Goal: Task Accomplishment & Management: Manage account settings

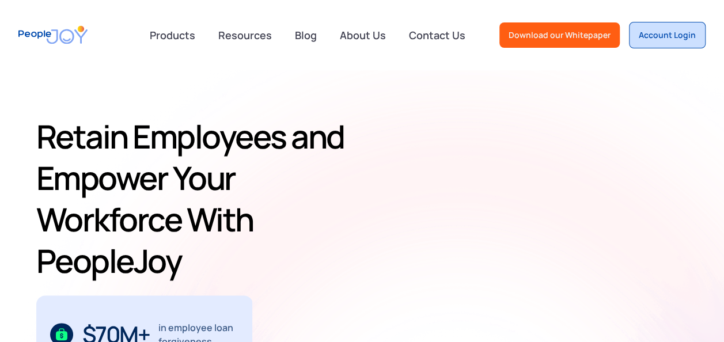
click at [646, 37] on div "Account Login" at bounding box center [667, 35] width 57 height 12
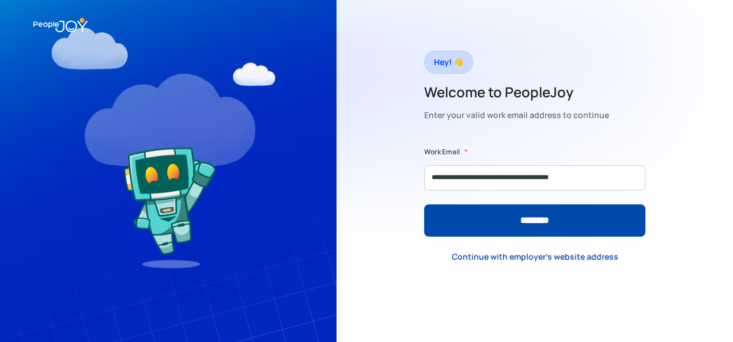
type input "**********"
click at [424, 205] on input "********" at bounding box center [534, 221] width 221 height 32
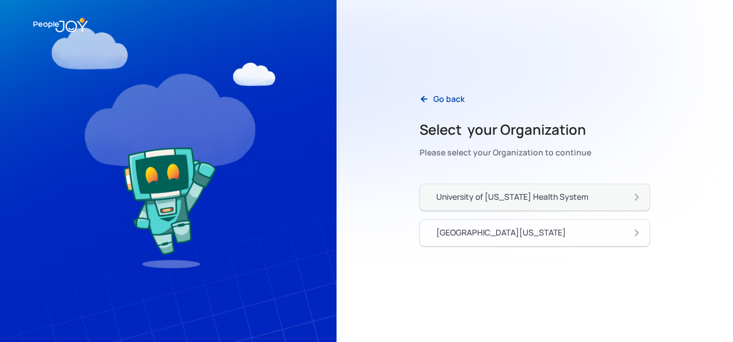
click at [539, 192] on div "University of Pennsylvania Health System" at bounding box center [512, 197] width 152 height 12
